Goal: Task Accomplishment & Management: Use online tool/utility

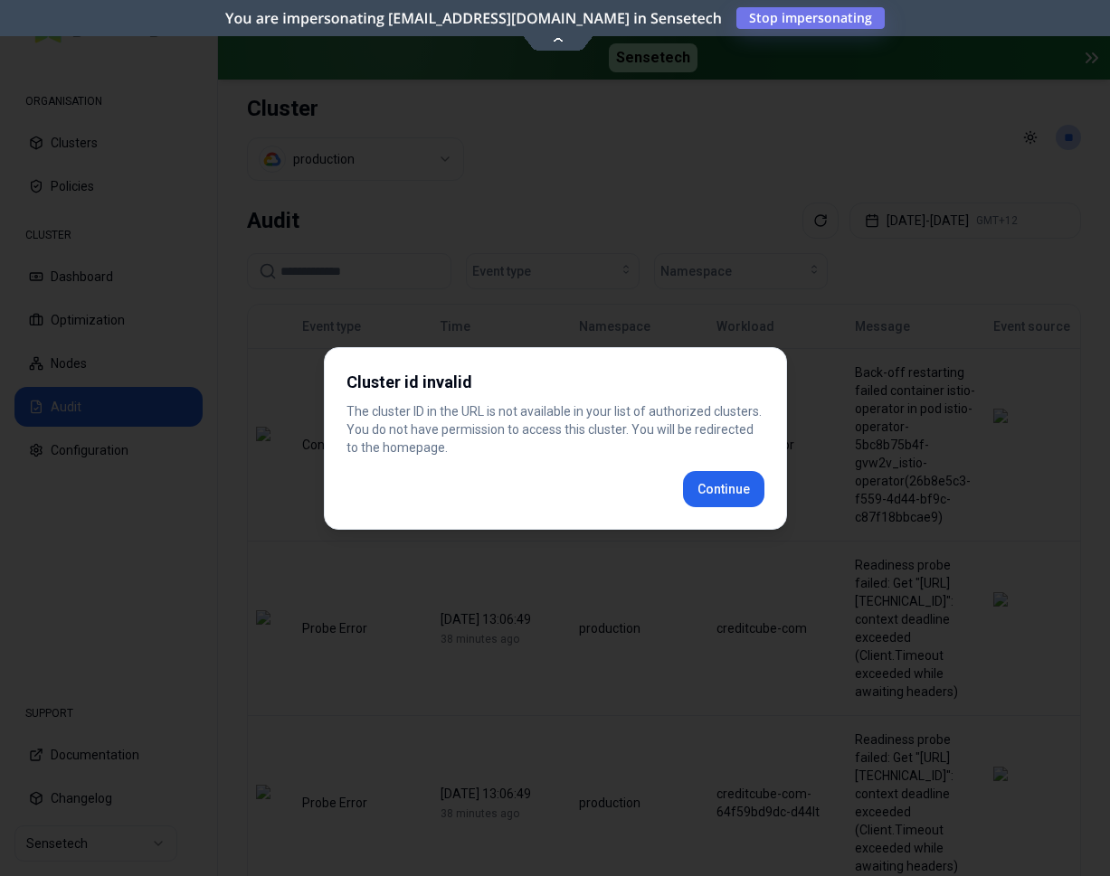
click at [749, 496] on div "Cluster id invalid The cluster ID in the URL is not available in your list of a…" at bounding box center [555, 438] width 463 height 183
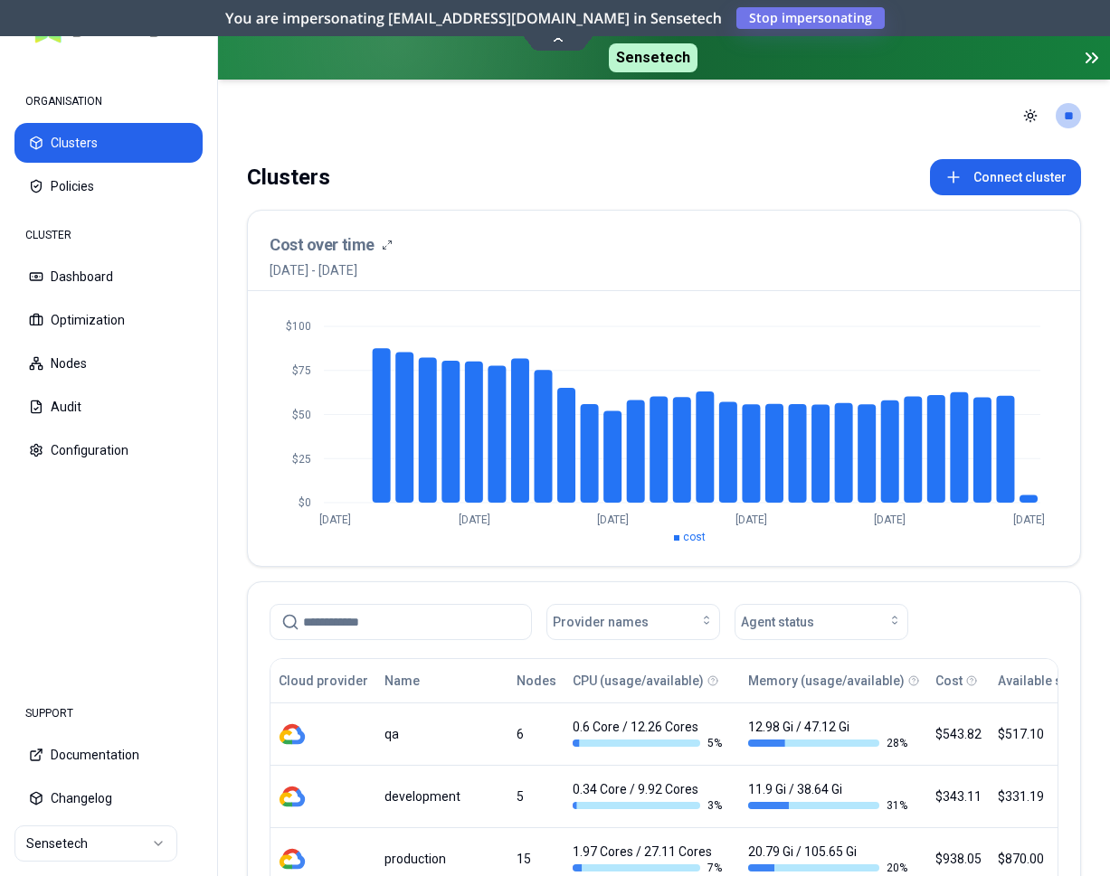
click at [87, 836] on html "ORGANISATION Clusters Policies CLUSTER Dashboard Optimization Nodes Audit Confi…" at bounding box center [555, 438] width 1110 height 876
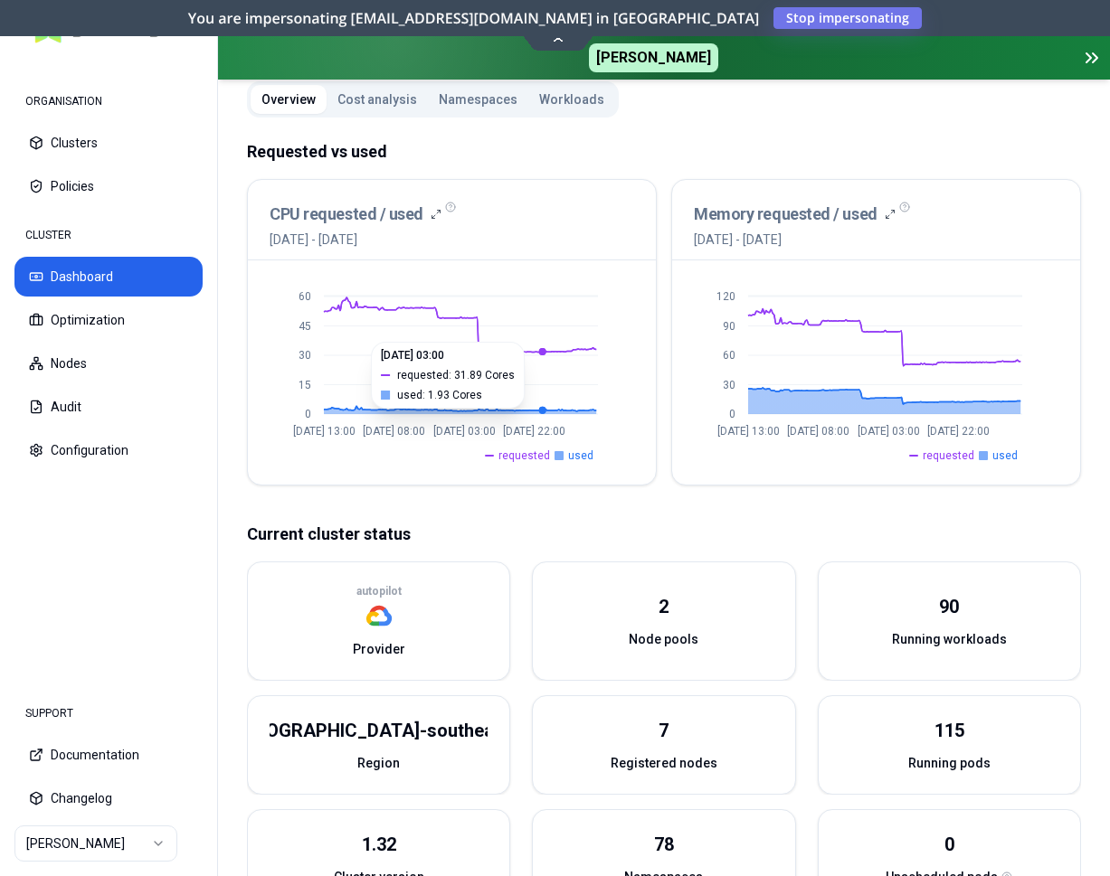
scroll to position [185, 0]
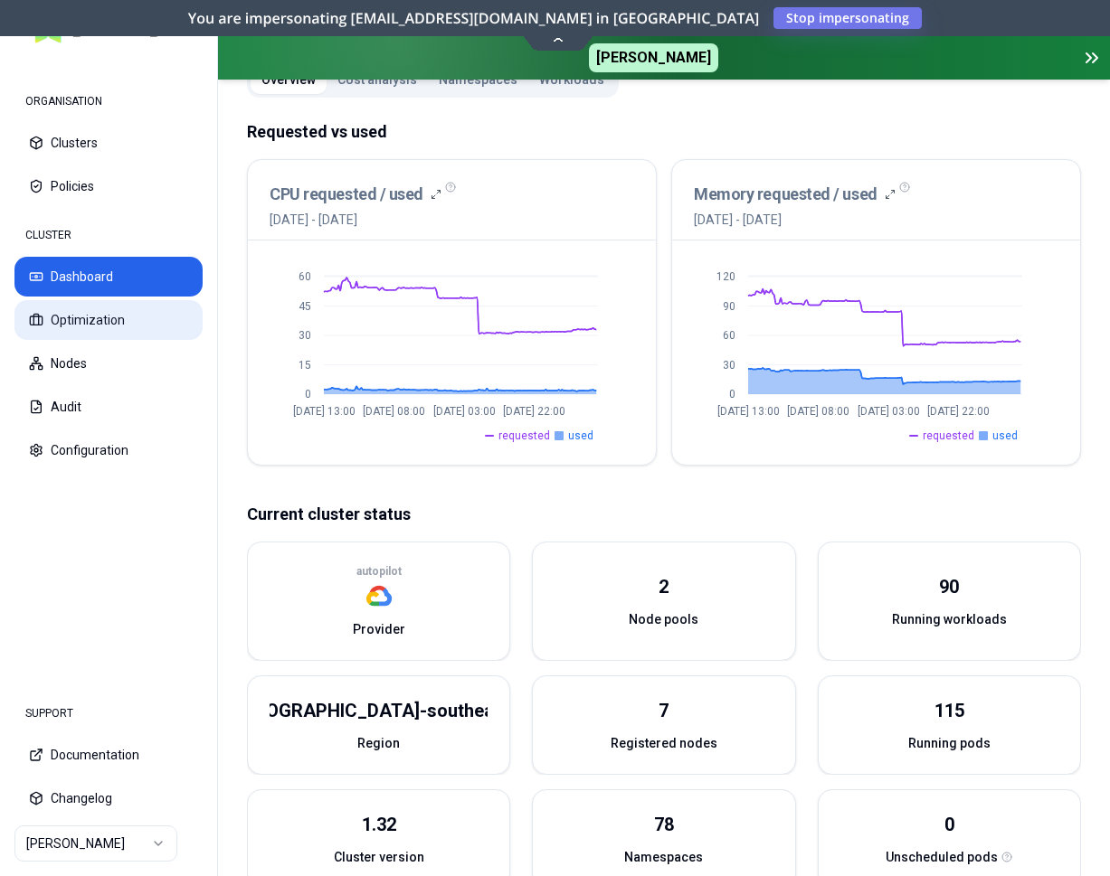
click at [108, 312] on button "Optimization" at bounding box center [108, 320] width 188 height 40
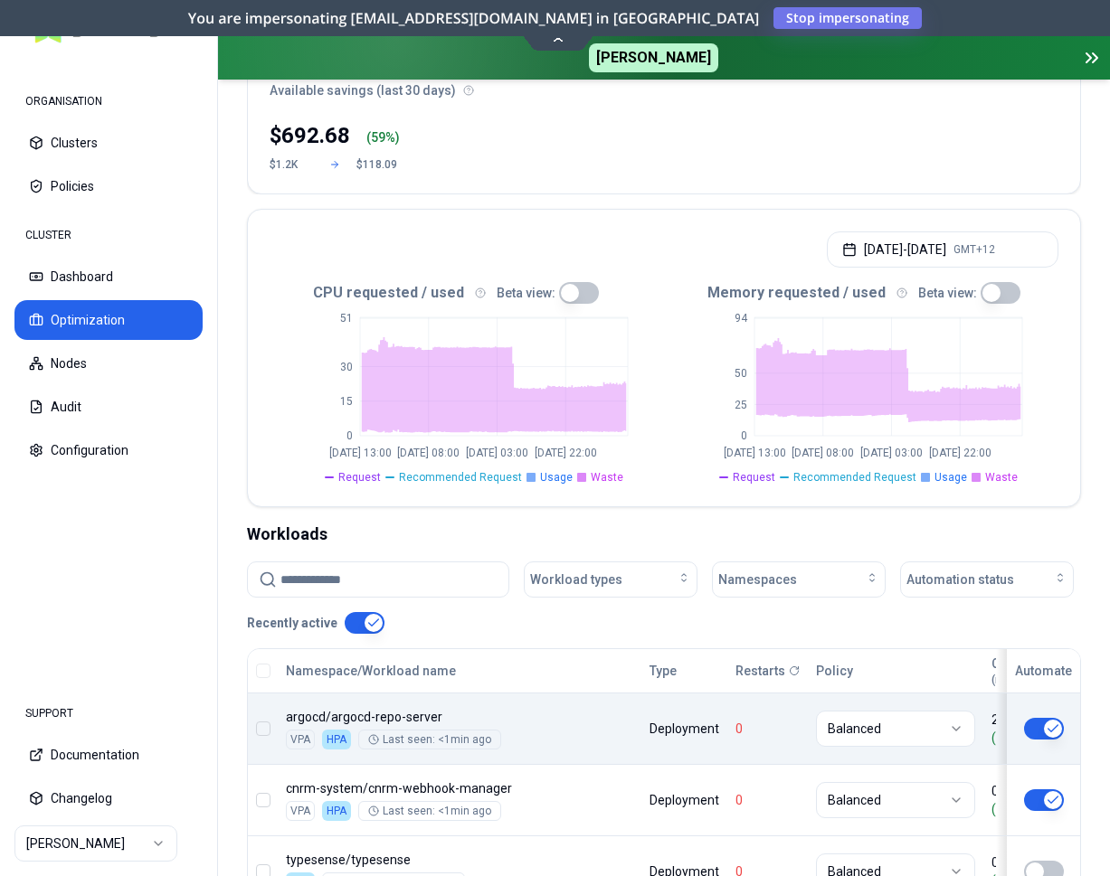
scroll to position [587, 0]
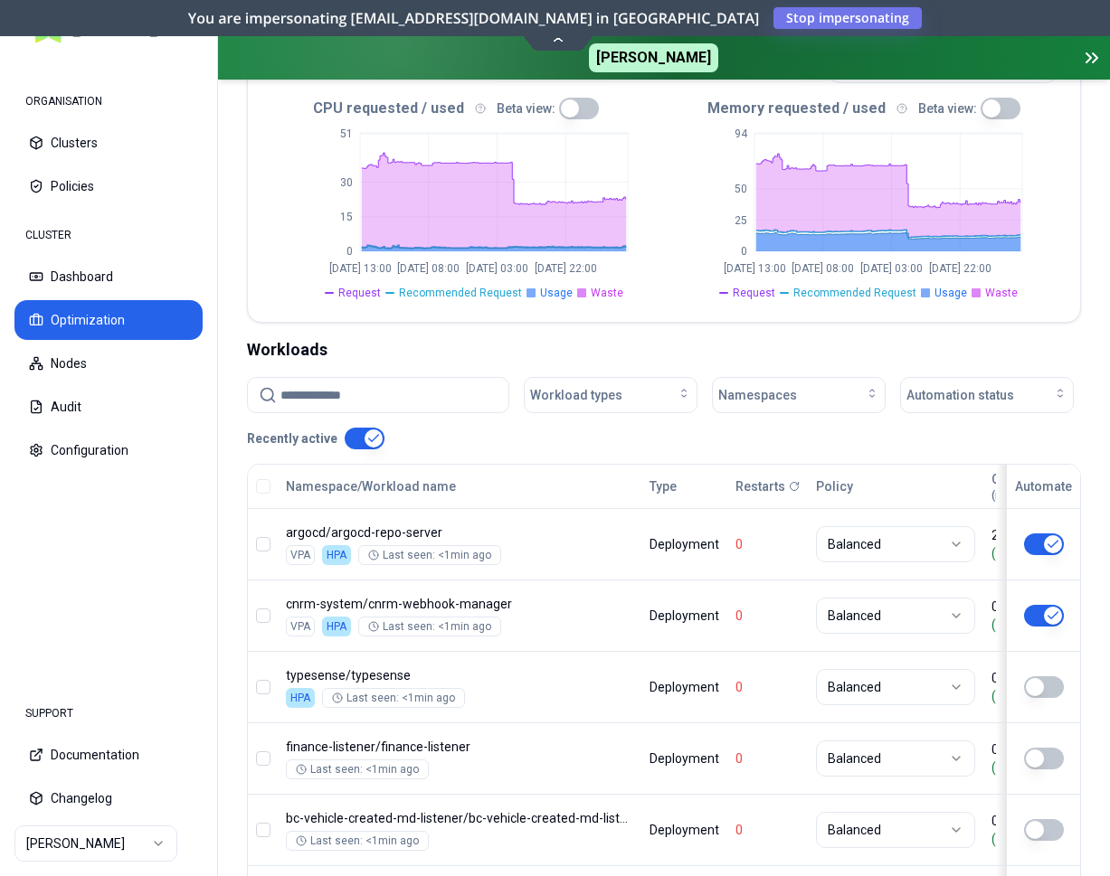
click at [980, 100] on button "button" at bounding box center [1000, 109] width 40 height 22
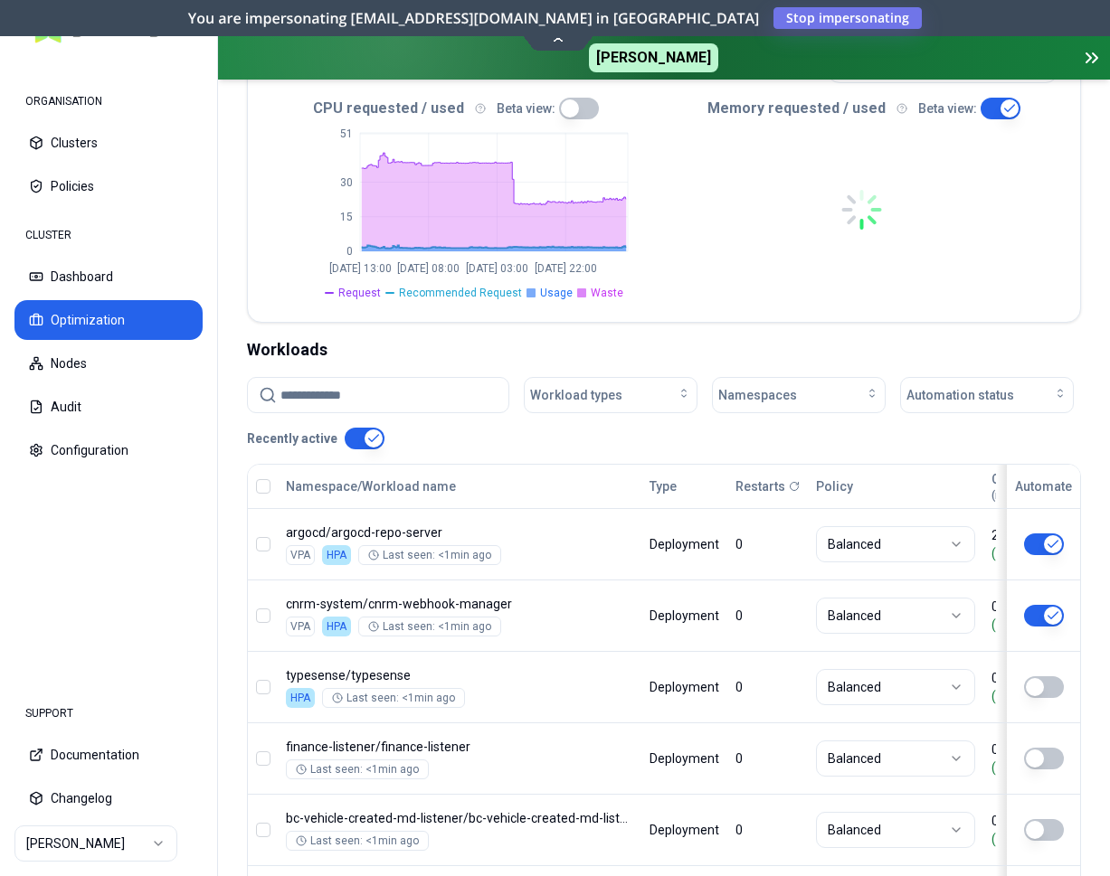
click at [560, 110] on button "button" at bounding box center [579, 109] width 40 height 22
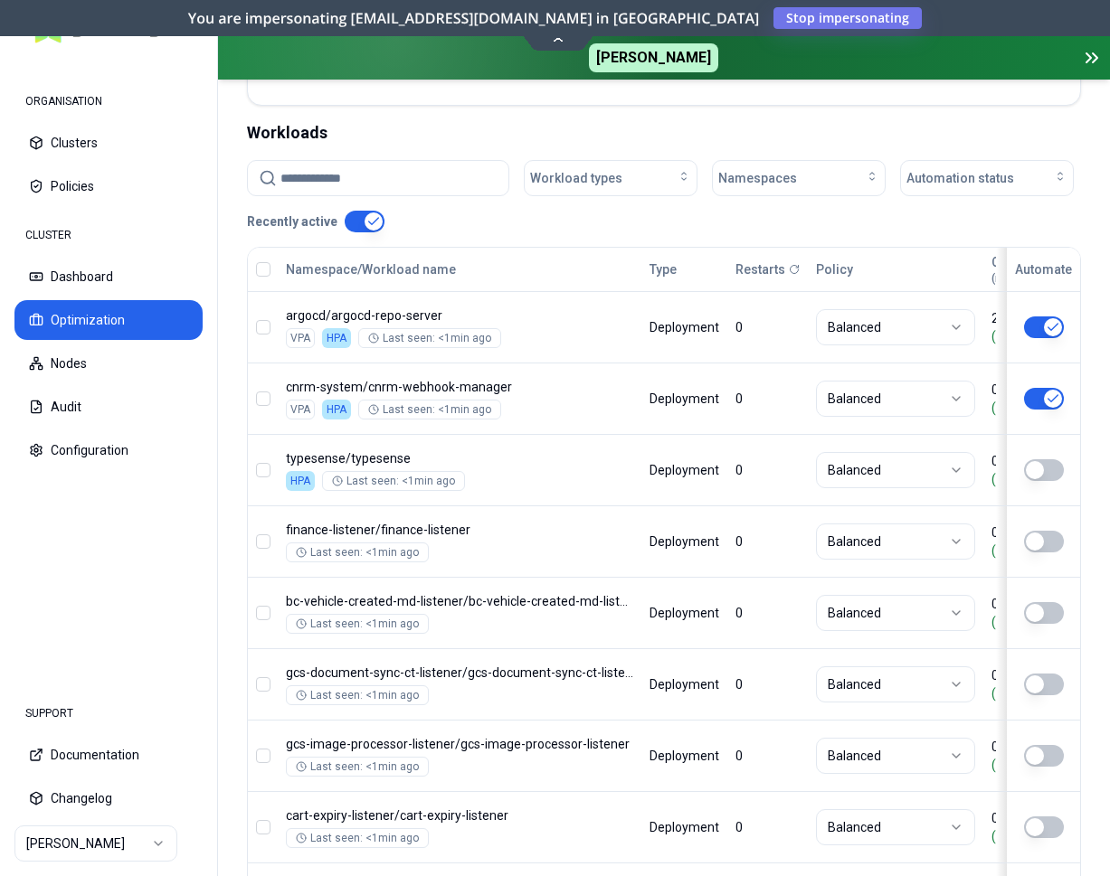
scroll to position [679, 0]
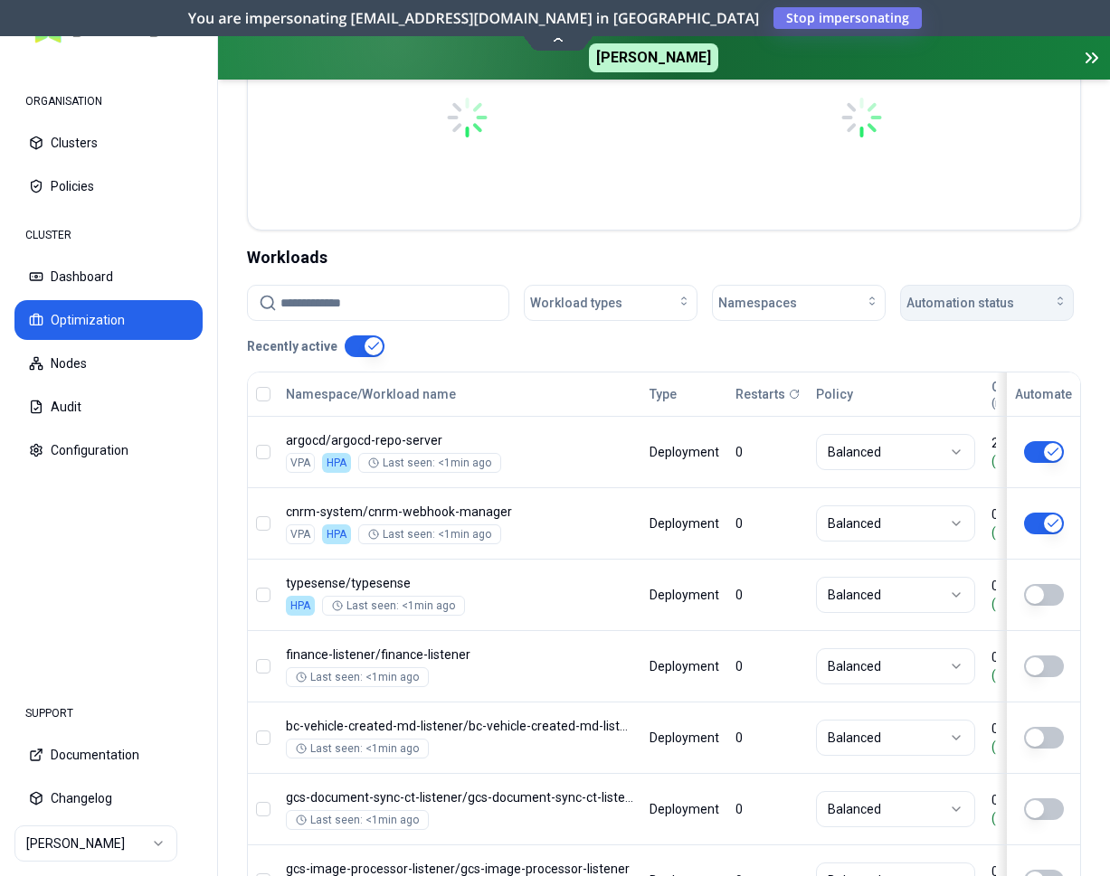
click at [953, 301] on span "Automation status" at bounding box center [960, 303] width 108 height 18
click at [930, 345] on div "on" at bounding box center [990, 343] width 172 height 29
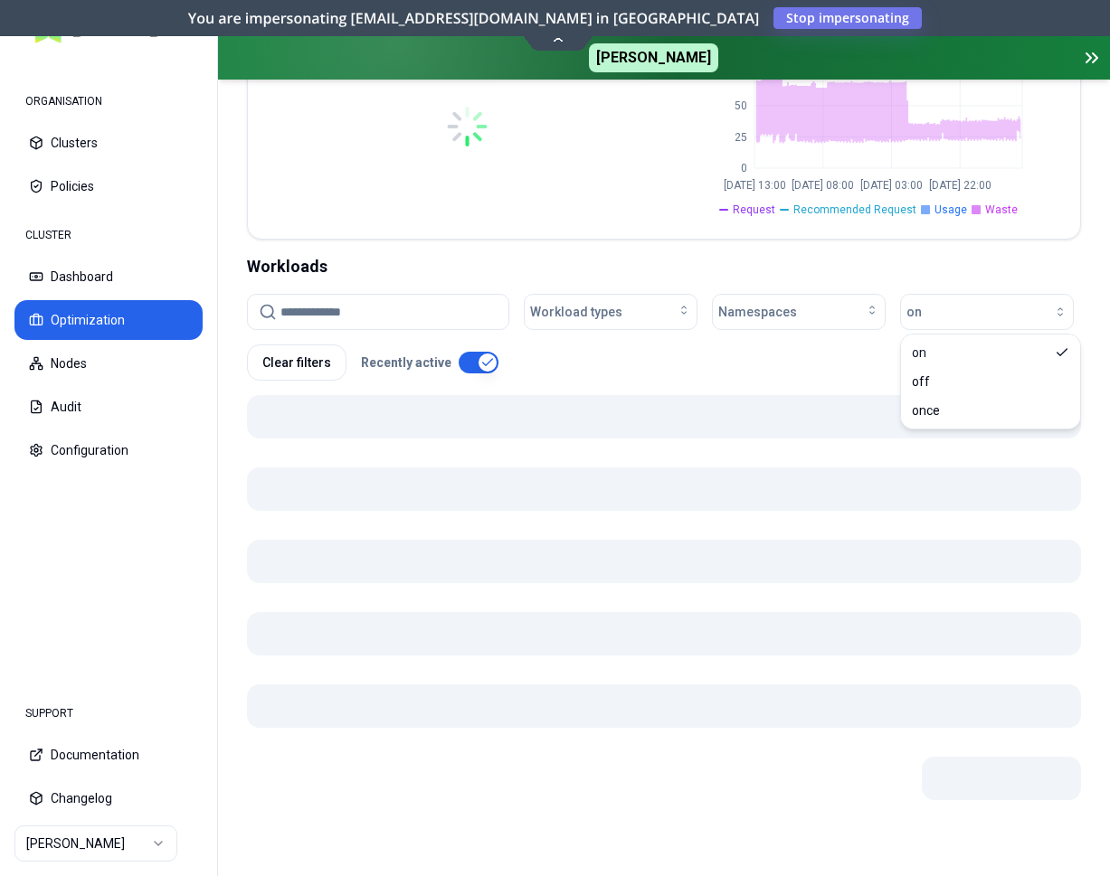
scroll to position [670, 0]
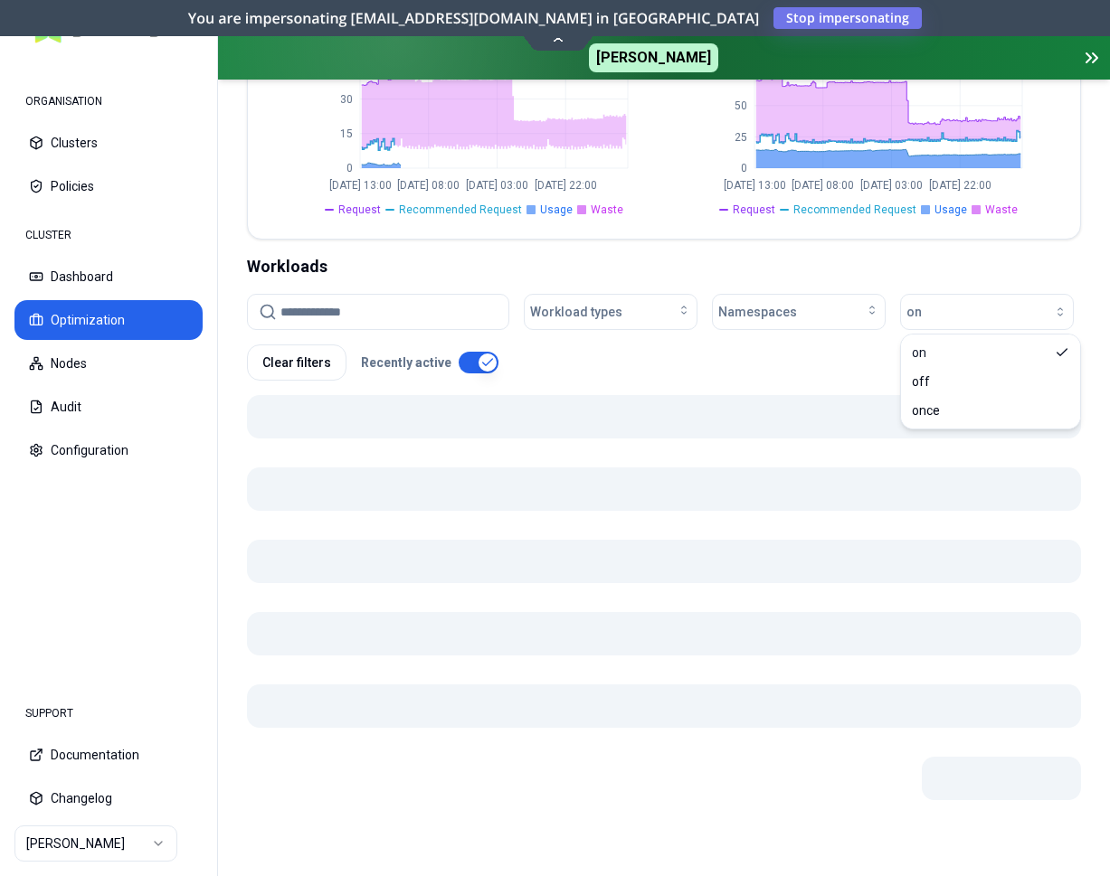
click at [543, 261] on div "Workloads" at bounding box center [664, 266] width 834 height 25
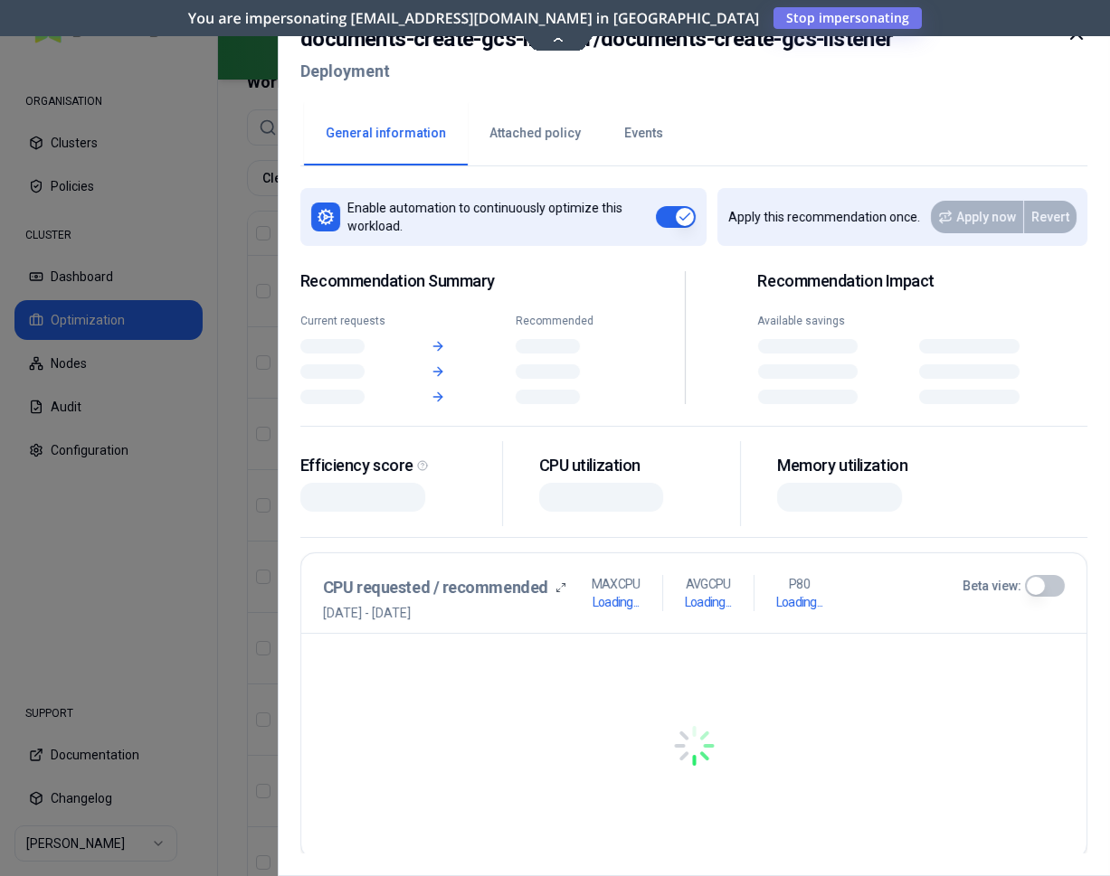
scroll to position [855, 0]
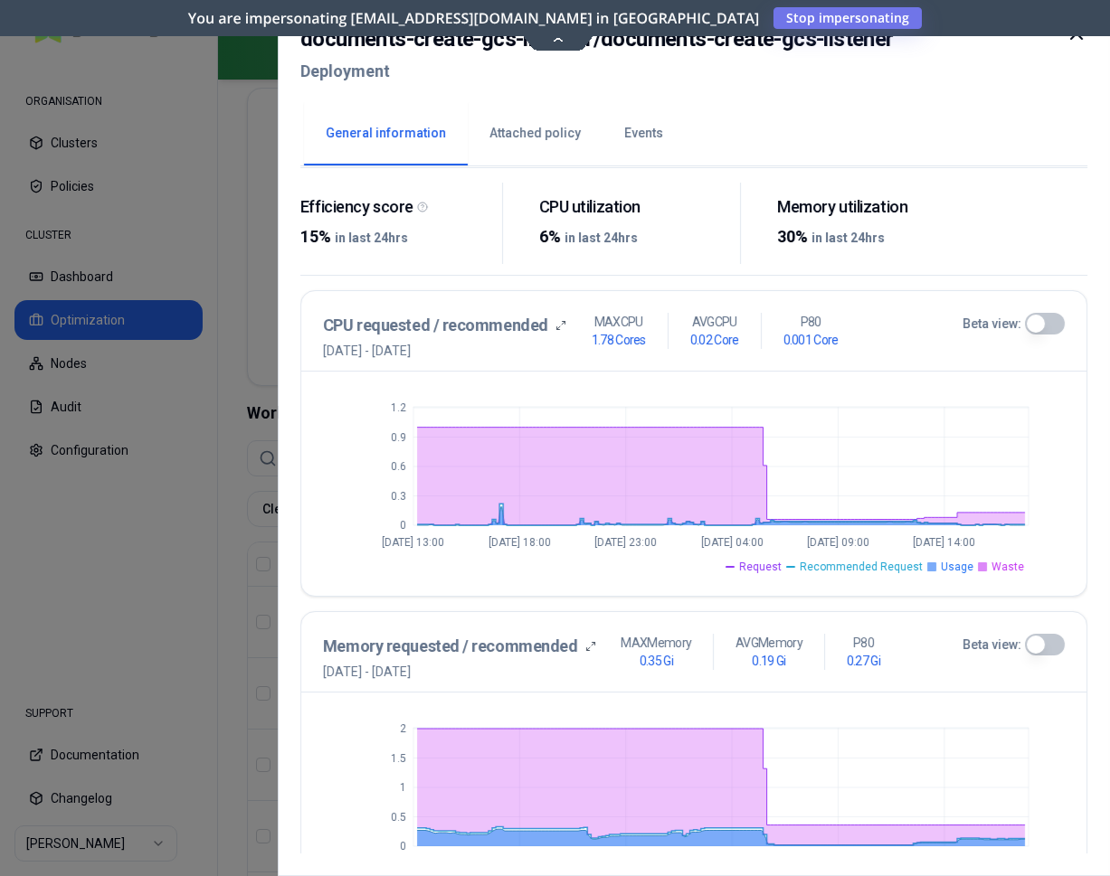
scroll to position [670, 0]
